Goal: Task Accomplishment & Management: Manage account settings

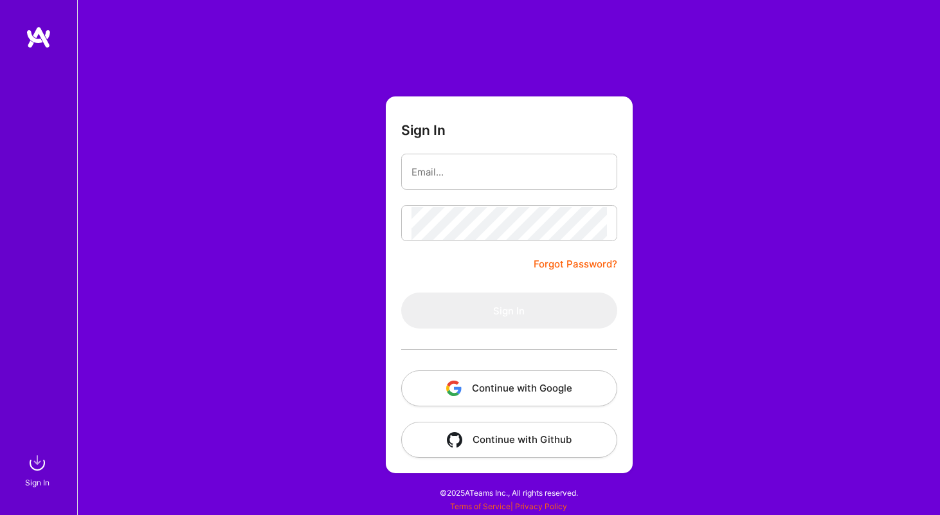
click at [505, 388] on button "Continue with Google" at bounding box center [509, 388] width 216 height 36
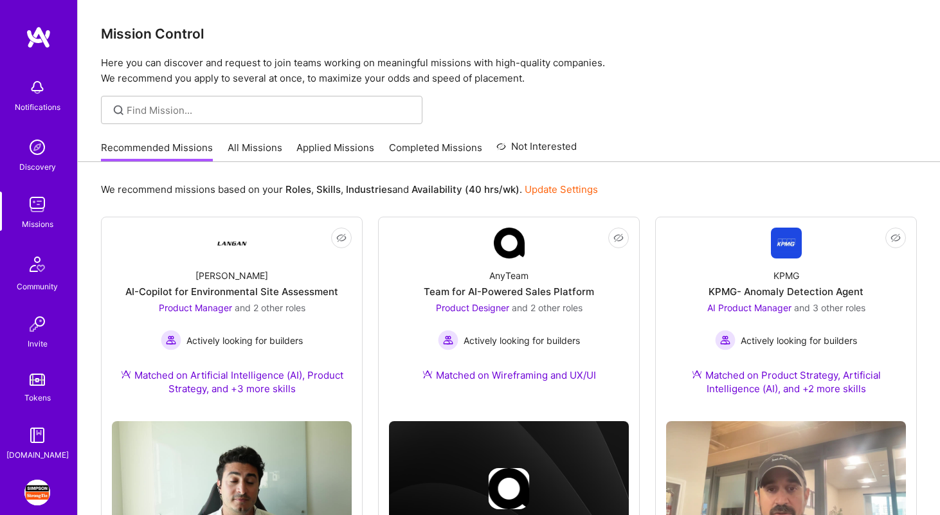
click at [39, 493] on img at bounding box center [37, 493] width 26 height 26
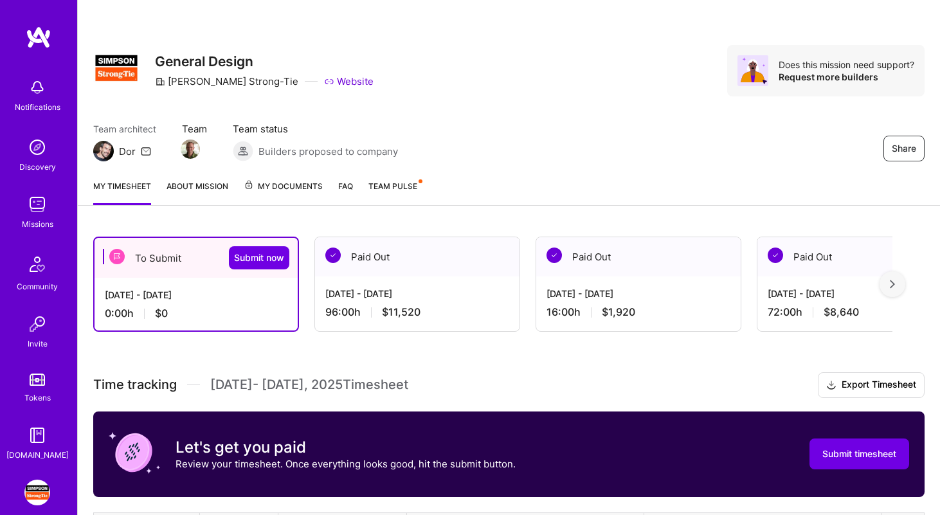
click at [226, 301] on div "[DATE] - [DATE] 0:00 h $0" at bounding box center [195, 304] width 203 height 53
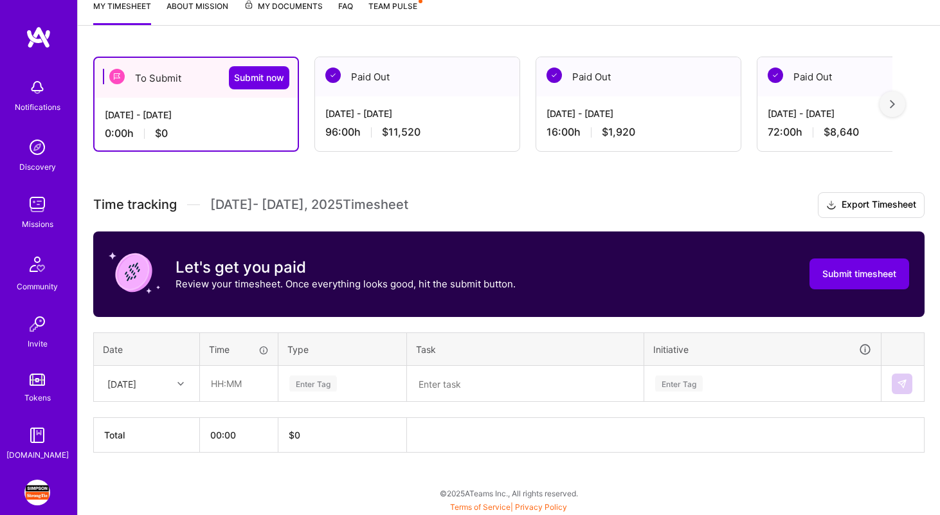
click at [200, 205] on div "Time tracking [DATE] - [DATE] Timesheet" at bounding box center [250, 205] width 315 height 16
click at [220, 200] on span "[DATE] - [DATE] Timesheet" at bounding box center [309, 205] width 198 height 16
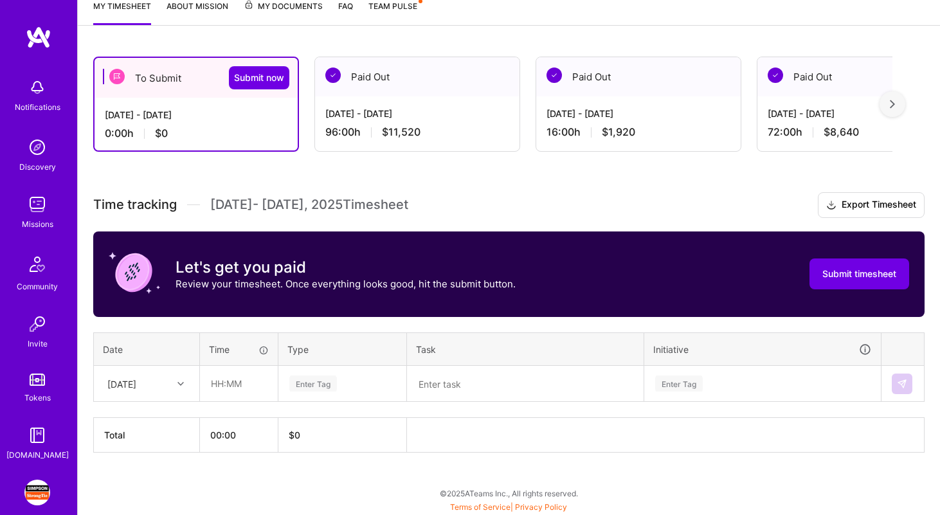
click at [421, 221] on div "Time tracking [DATE] - [DATE] Timesheet Export Timesheet Let's get you paid Rev…" at bounding box center [508, 322] width 831 height 260
drag, startPoint x: 411, startPoint y: 209, endPoint x: 97, endPoint y: 179, distance: 315.1
click at [97, 179] on div "To Submit Submit now [DATE] - [DATE] 0:00 h $0 Paid Out [DATE] - [DATE] 96:00 h…" at bounding box center [509, 278] width 862 height 474
click at [423, 174] on div "To Submit Submit now [DATE] - [DATE] 0:00 h $0 Paid Out [DATE] - [DATE] 96:00 h…" at bounding box center [509, 278] width 862 height 474
